Goal: Navigation & Orientation: Go to known website

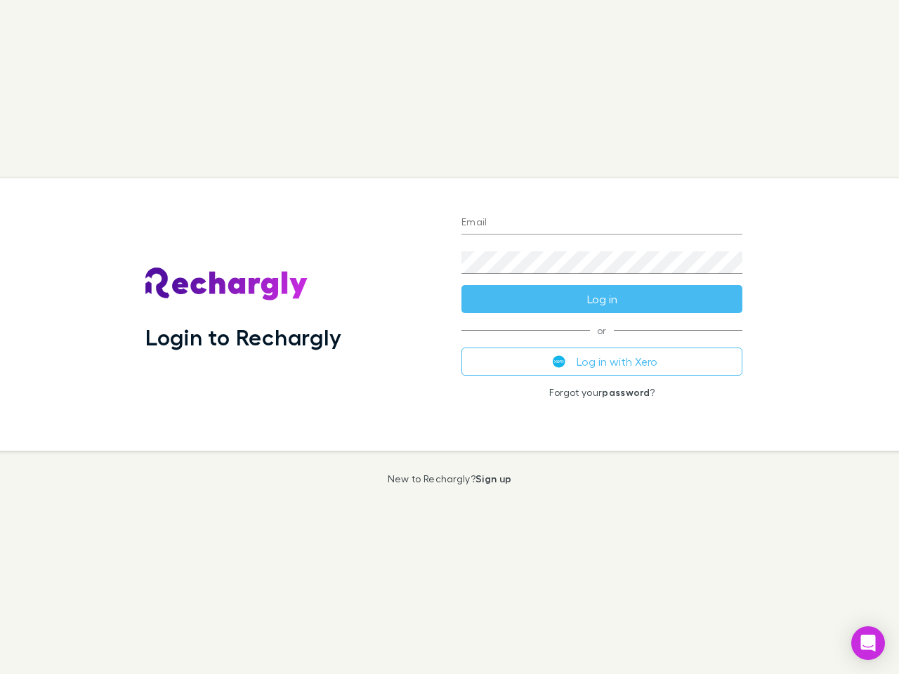
click at [450, 337] on div "Login to Rechargly" at bounding box center [292, 314] width 316 height 273
click at [602, 223] on input "Email" at bounding box center [601, 223] width 281 height 22
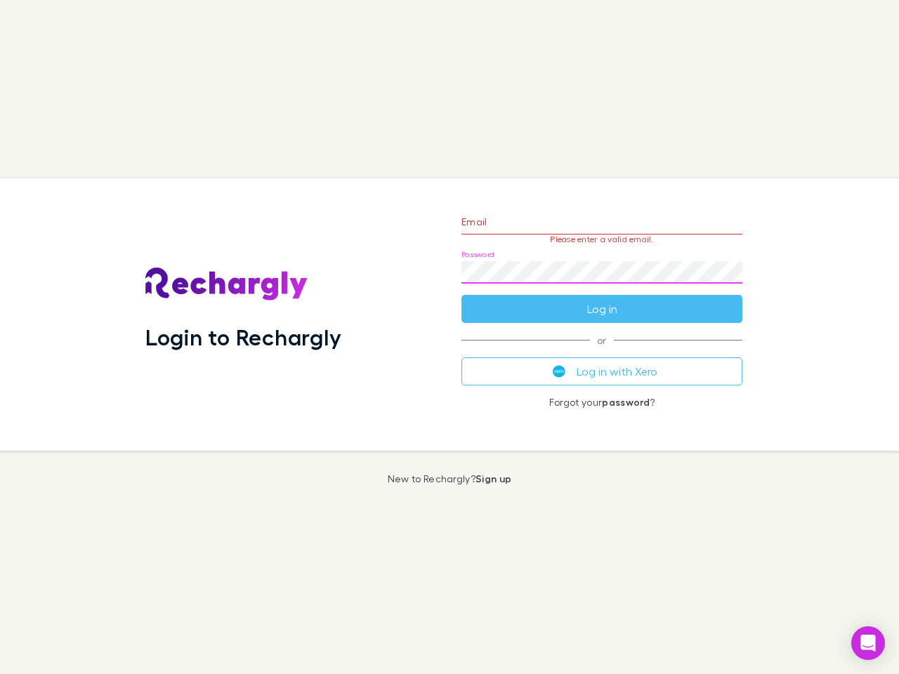
click at [602, 299] on form "Email Please enter a valid email. Password Log in" at bounding box center [601, 262] width 281 height 122
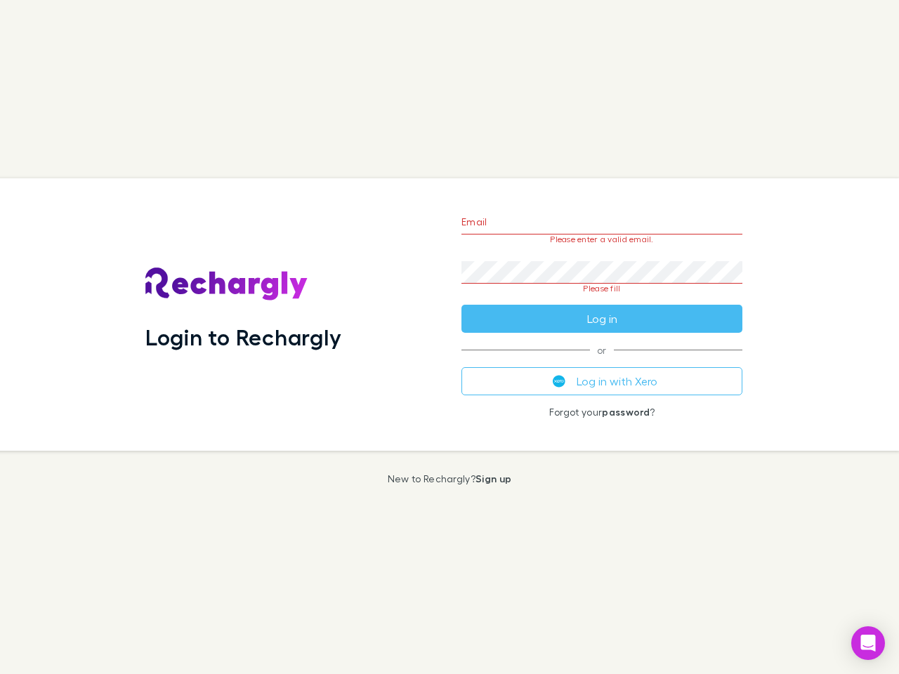
click at [602, 362] on div "Email Please enter a valid email. Password Please fill Log in or Log in with Xe…" at bounding box center [601, 314] width 303 height 273
click at [868, 643] on icon "Open Intercom Messenger" at bounding box center [868, 643] width 15 height 17
